Goal: Task Accomplishment & Management: Manage account settings

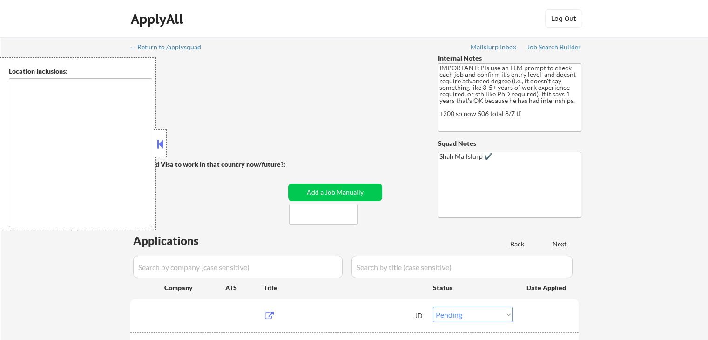
select select ""pending""
type textarea "[GEOGRAPHIC_DATA], [GEOGRAPHIC_DATA] [GEOGRAPHIC_DATA], [GEOGRAPHIC_DATA] [GEOG…"
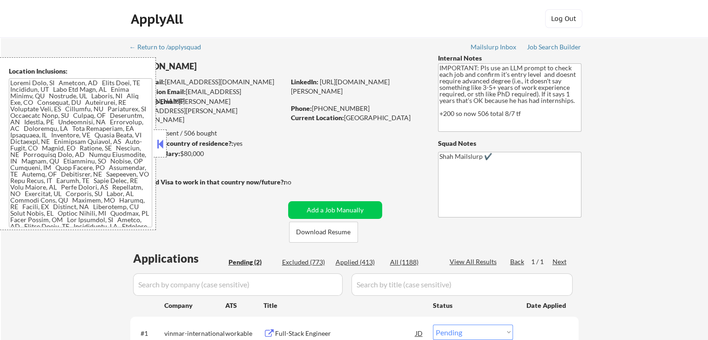
click at [160, 147] on button at bounding box center [160, 144] width 10 height 14
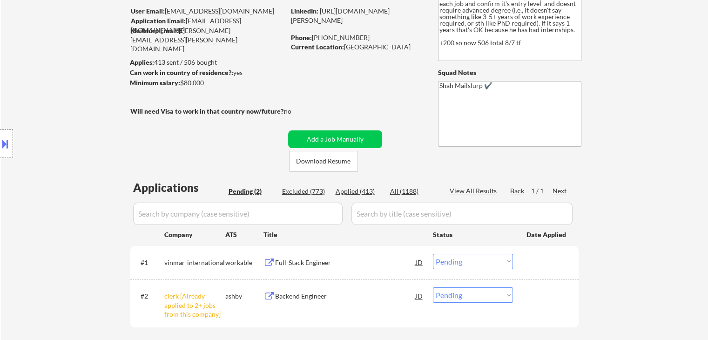
scroll to position [186, 0]
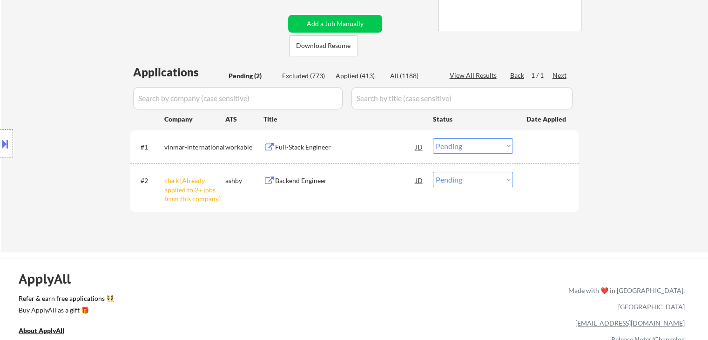
click at [462, 185] on select "Choose an option... Pending Applied Excluded (Questions) Excluded (Expired) Exc…" at bounding box center [473, 179] width 80 height 15
select select ""excluded__other_""
click at [433, 172] on select "Choose an option... Pending Applied Excluded (Questions) Excluded (Expired) Exc…" at bounding box center [473, 179] width 80 height 15
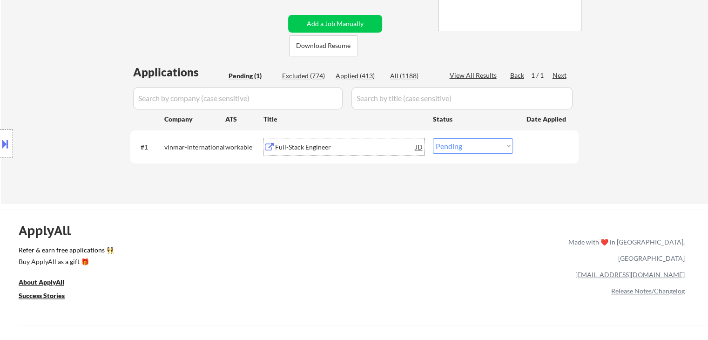
click at [318, 149] on div "Full-Stack Engineer" at bounding box center [345, 146] width 141 height 9
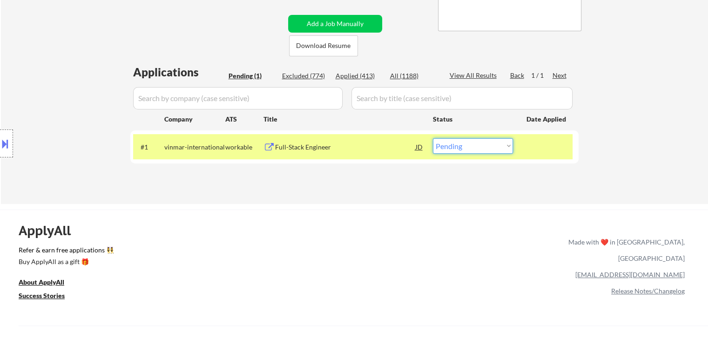
click at [464, 150] on select "Choose an option... Pending Applied Excluded (Questions) Excluded (Expired) Exc…" at bounding box center [473, 145] width 80 height 15
select select ""applied""
click at [433, 138] on select "Choose an option... Pending Applied Excluded (Questions) Excluded (Expired) Exc…" at bounding box center [473, 145] width 80 height 15
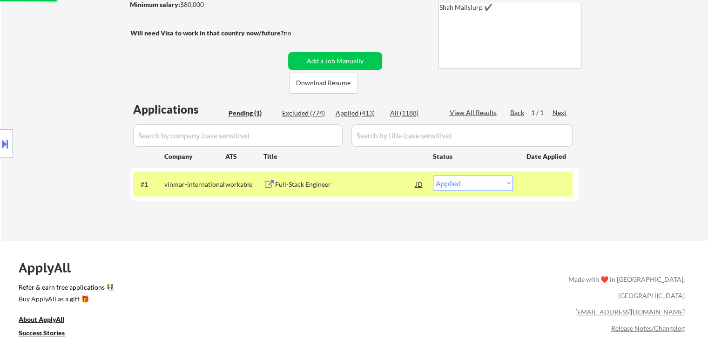
scroll to position [93, 0]
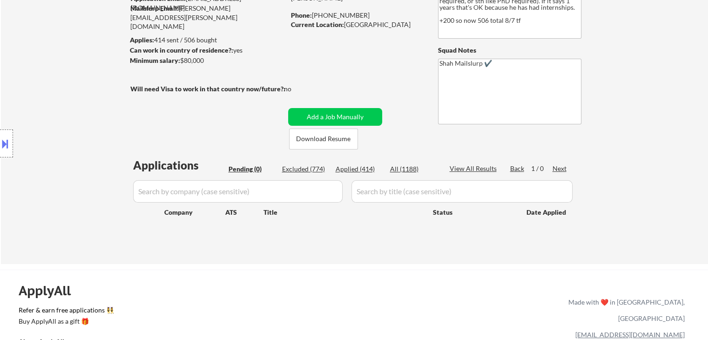
click at [347, 169] on div "Applied (414)" at bounding box center [359, 168] width 47 height 9
select select ""applied""
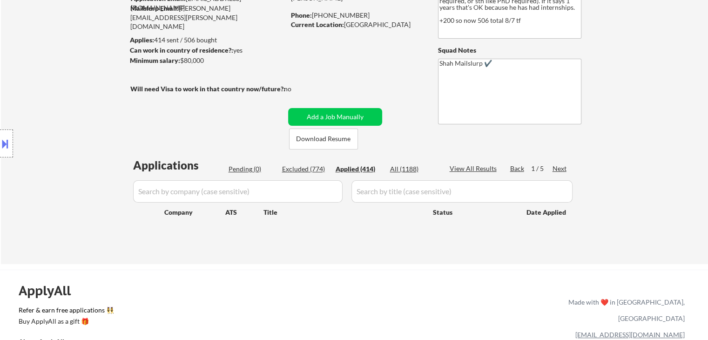
select select ""applied""
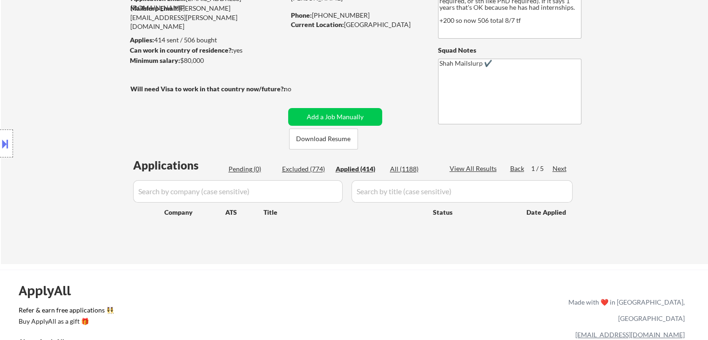
select select ""applied""
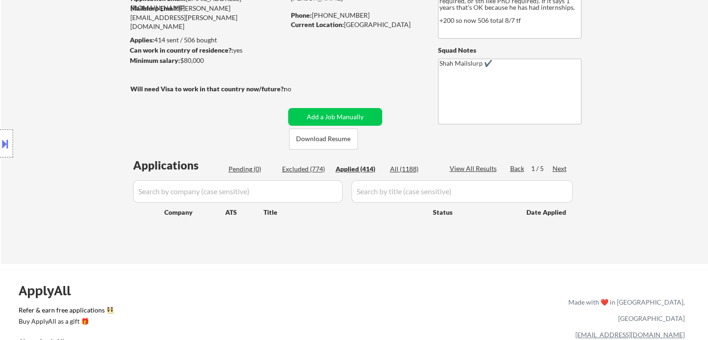
select select ""applied""
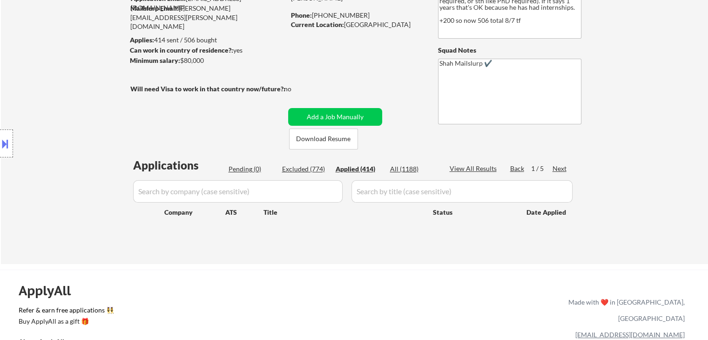
select select ""applied""
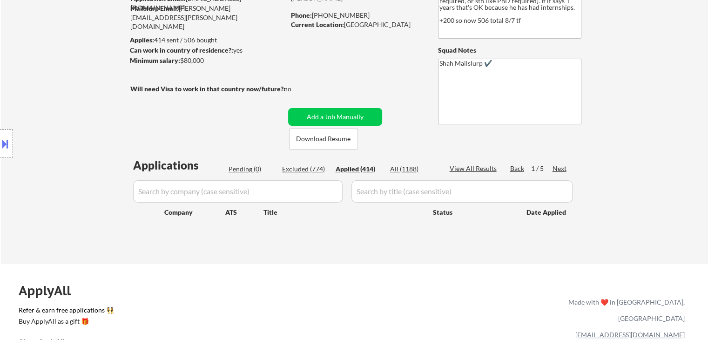
select select ""applied""
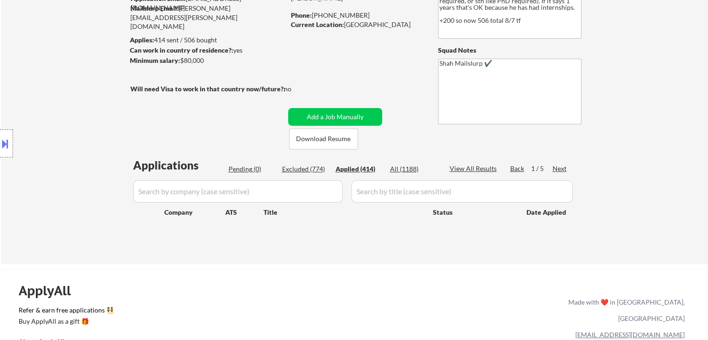
select select ""applied""
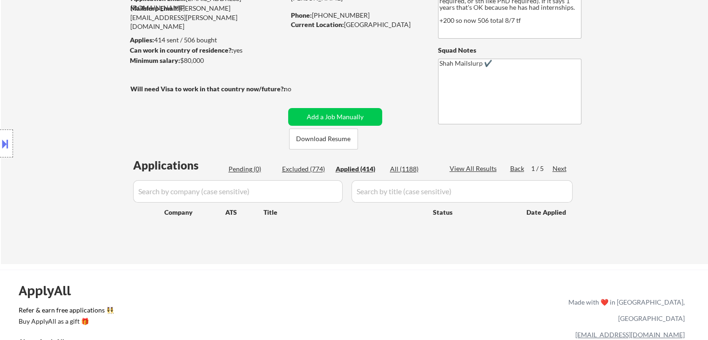
select select ""applied""
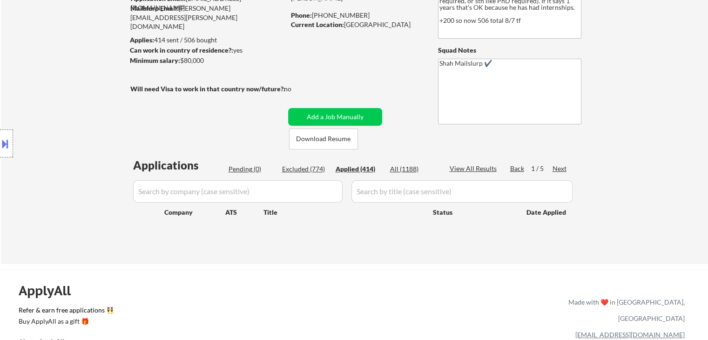
select select ""applied""
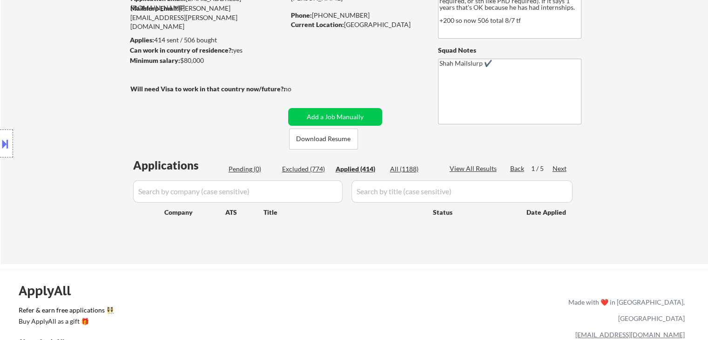
select select ""applied""
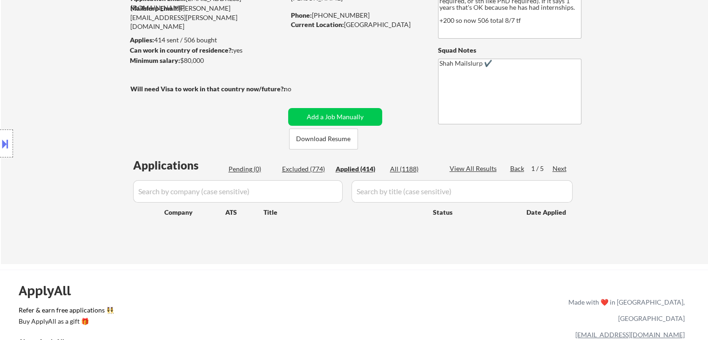
select select ""applied""
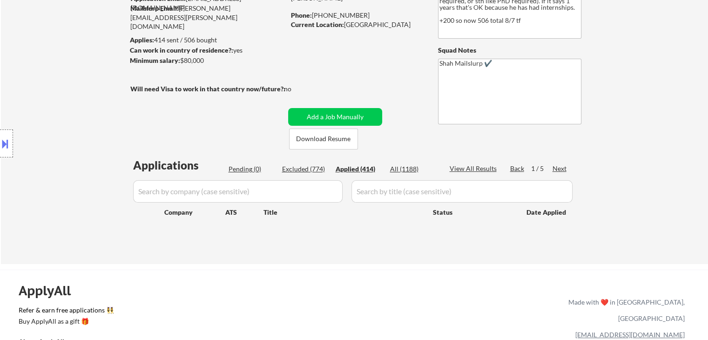
select select ""applied""
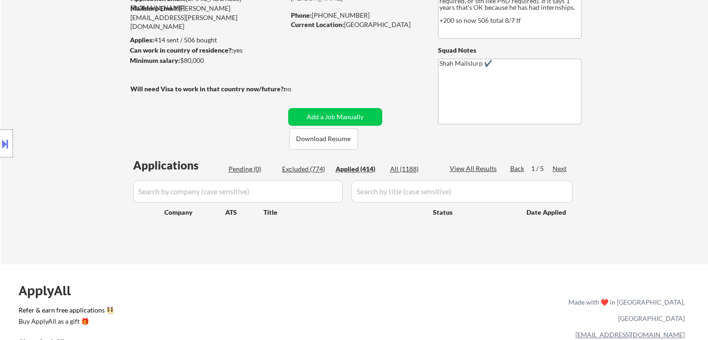
select select ""applied""
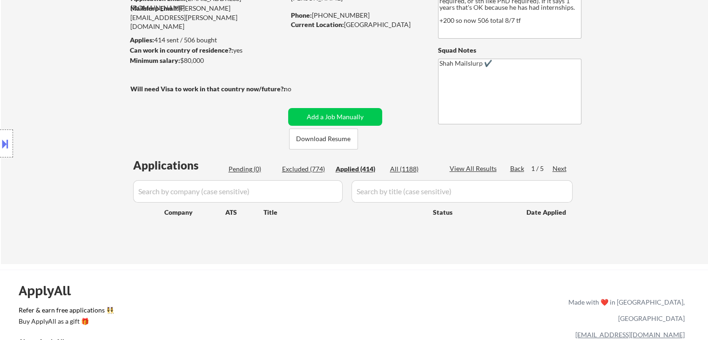
select select ""applied""
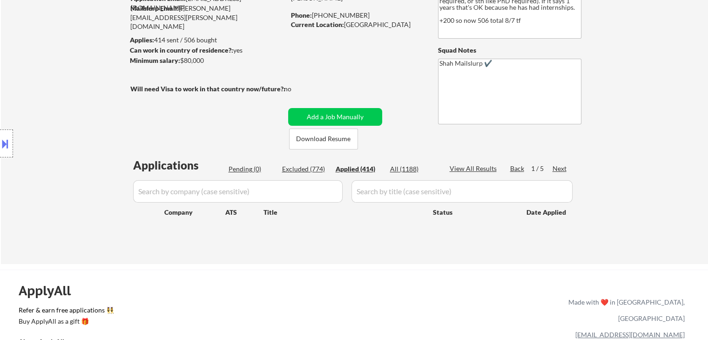
select select ""applied""
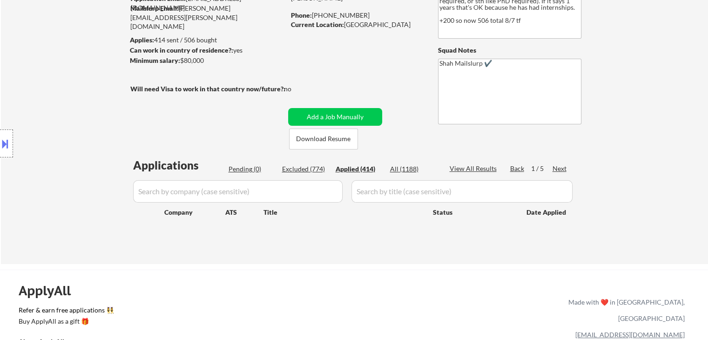
select select ""applied""
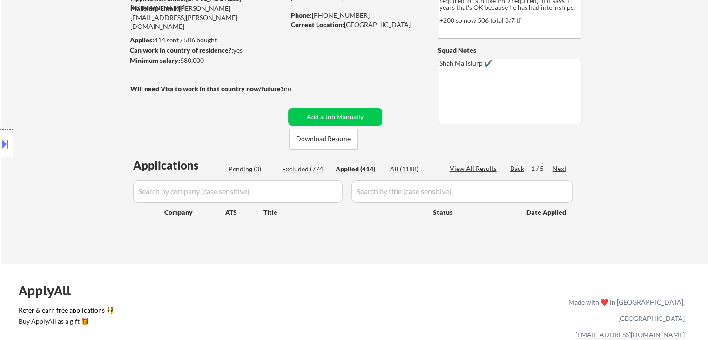
select select ""applied""
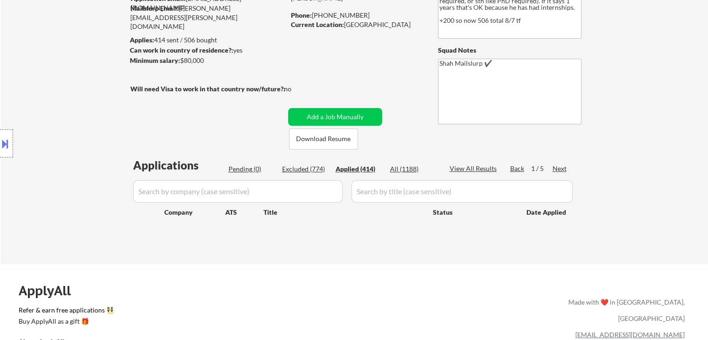
select select ""applied""
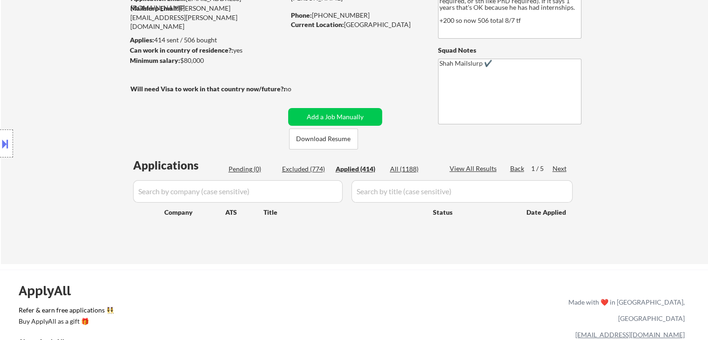
select select ""applied""
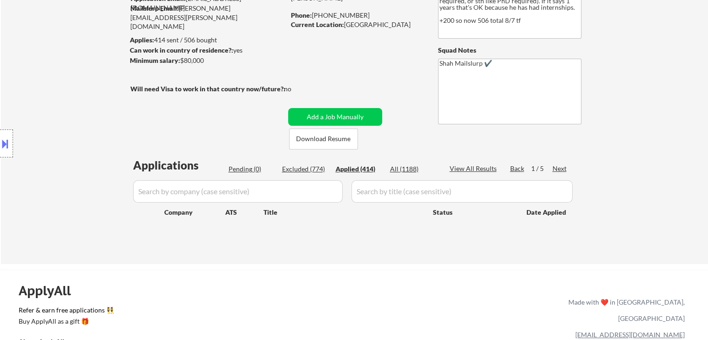
select select ""applied""
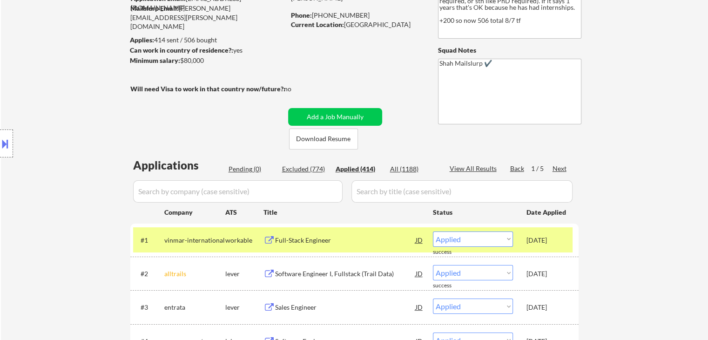
scroll to position [186, 0]
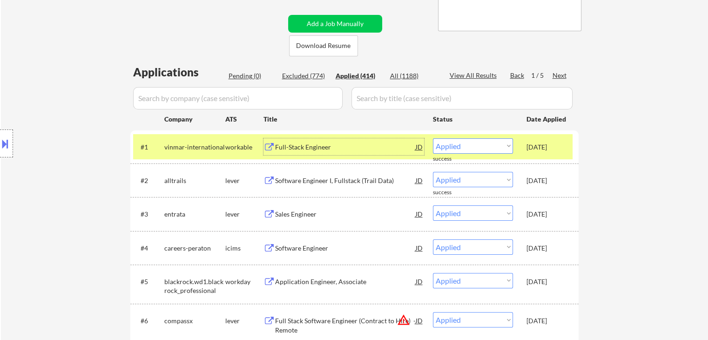
click at [318, 145] on div "Full-Stack Engineer" at bounding box center [345, 146] width 141 height 9
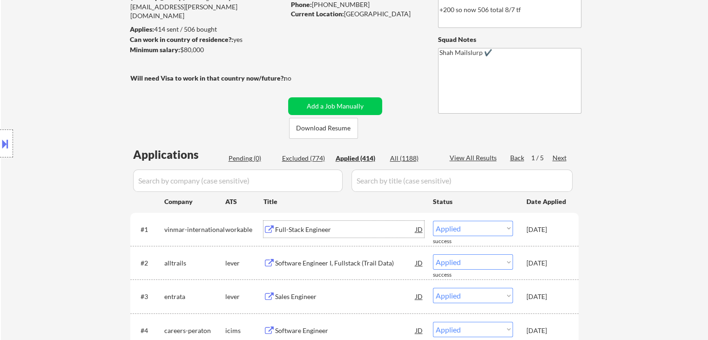
scroll to position [47, 0]
